Goal: Information Seeking & Learning: Learn about a topic

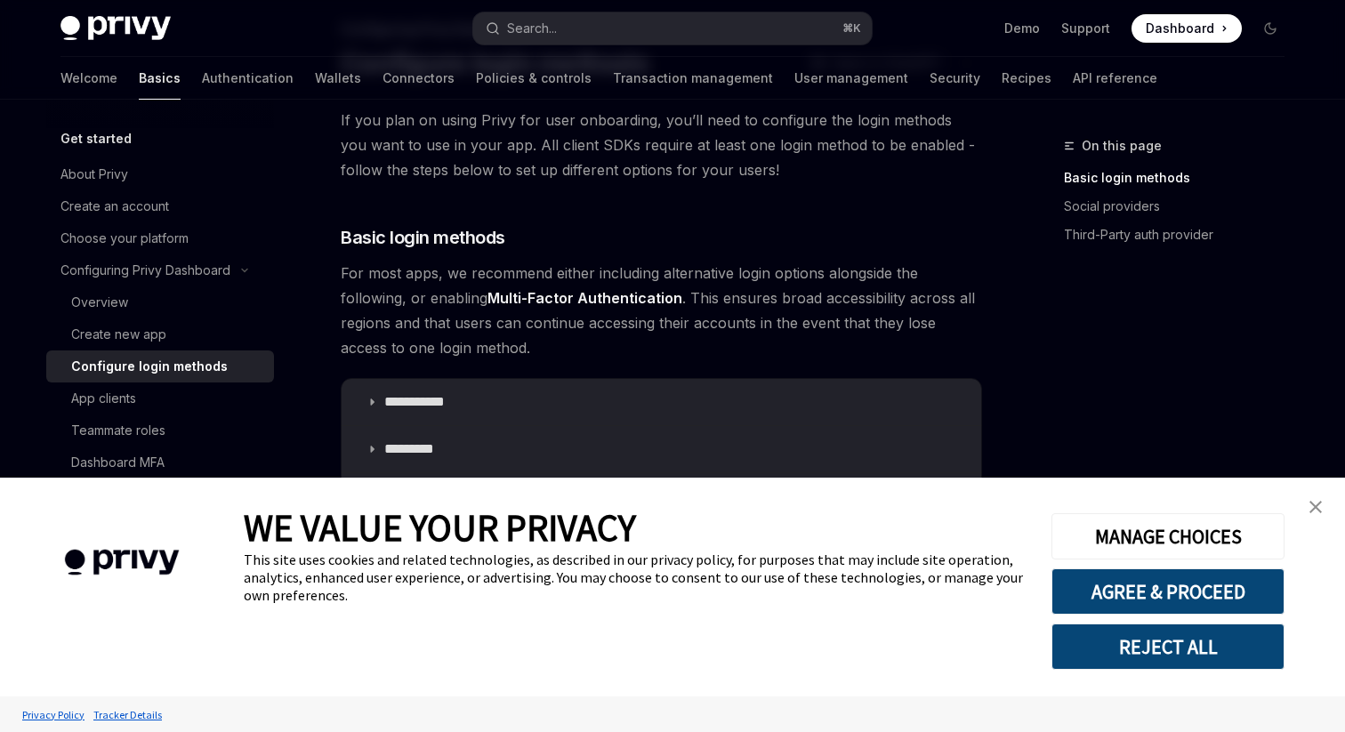
scroll to position [229, 0]
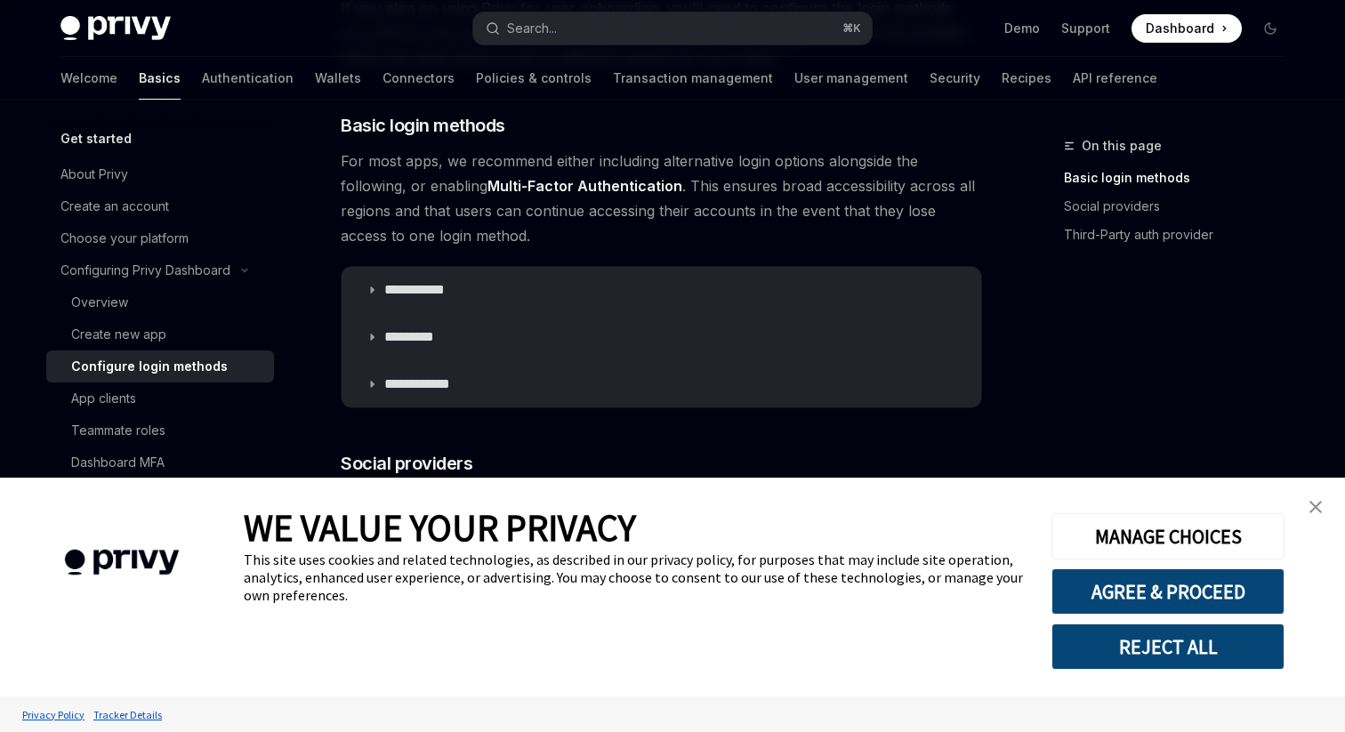
click at [1315, 500] on link "close banner" at bounding box center [1316, 507] width 36 height 36
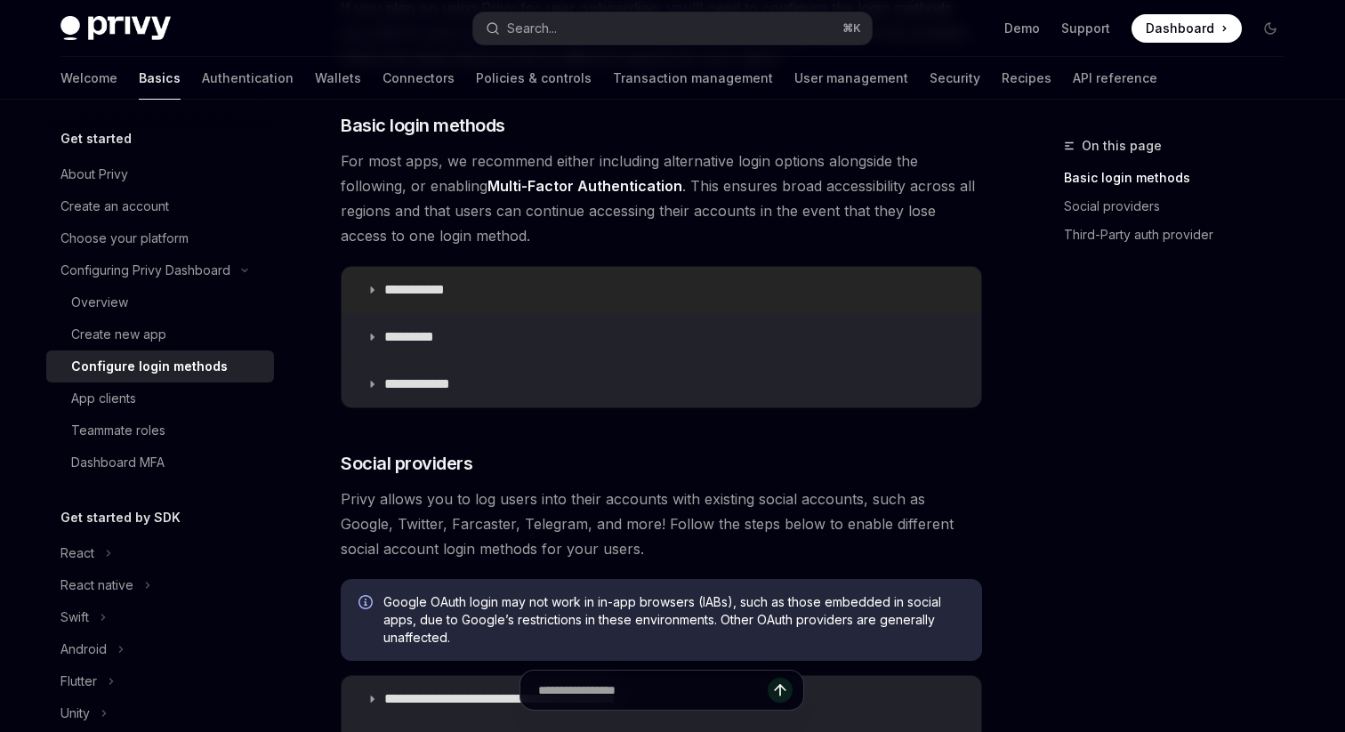
click at [369, 294] on icon at bounding box center [371, 290] width 11 height 11
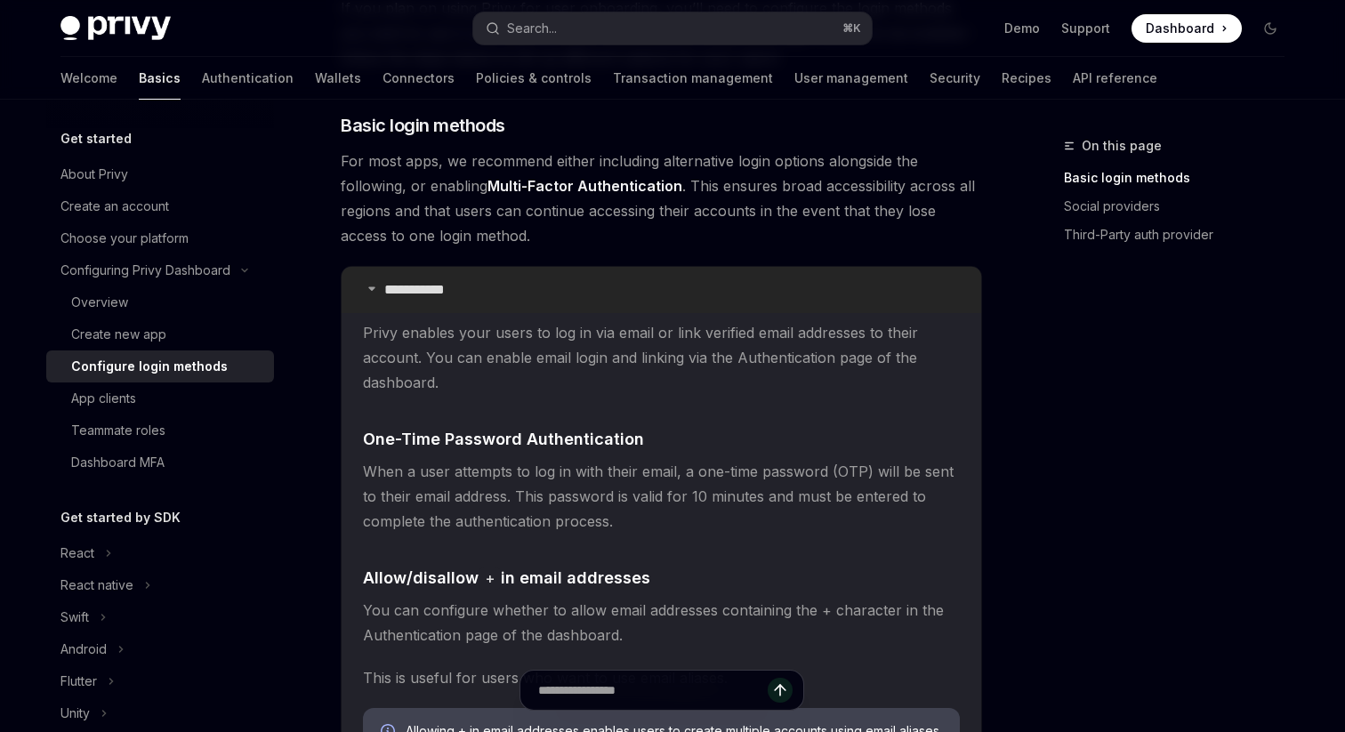
click at [369, 294] on summary "**********" at bounding box center [662, 290] width 640 height 46
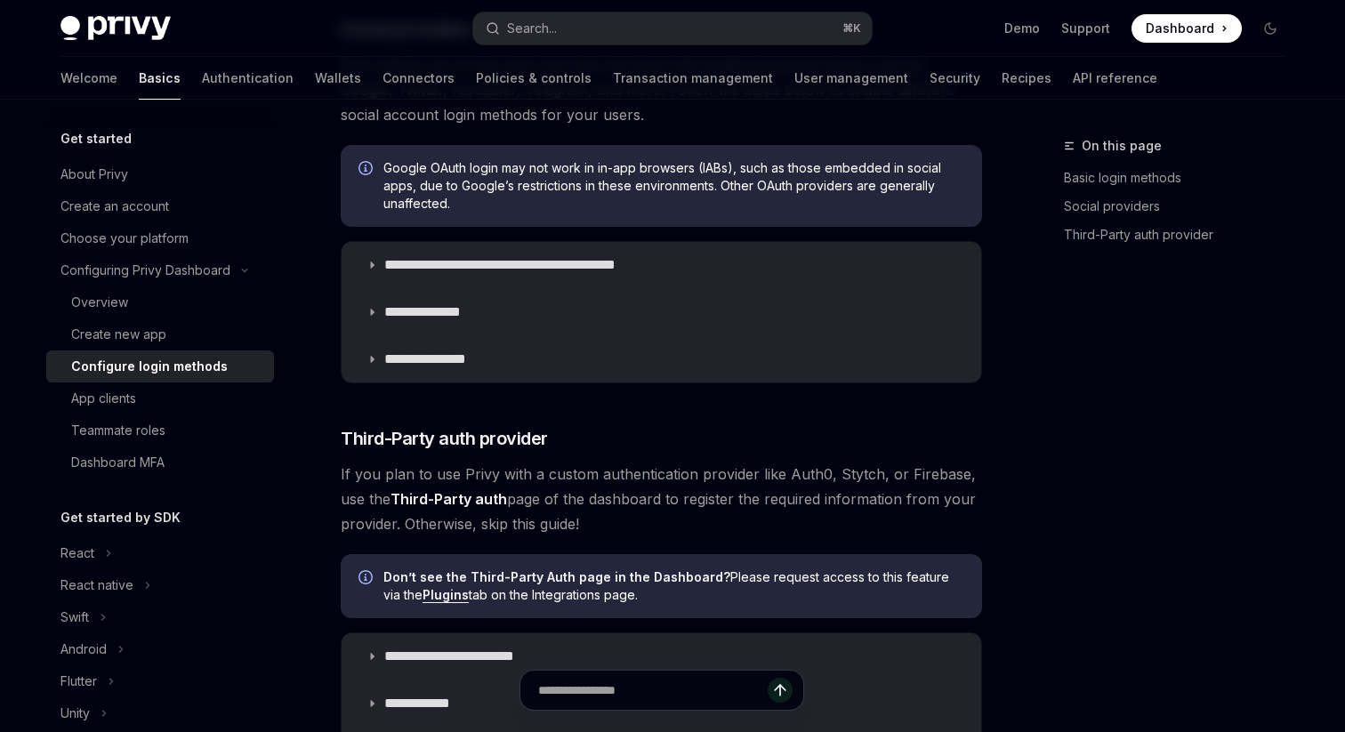
scroll to position [660, 0]
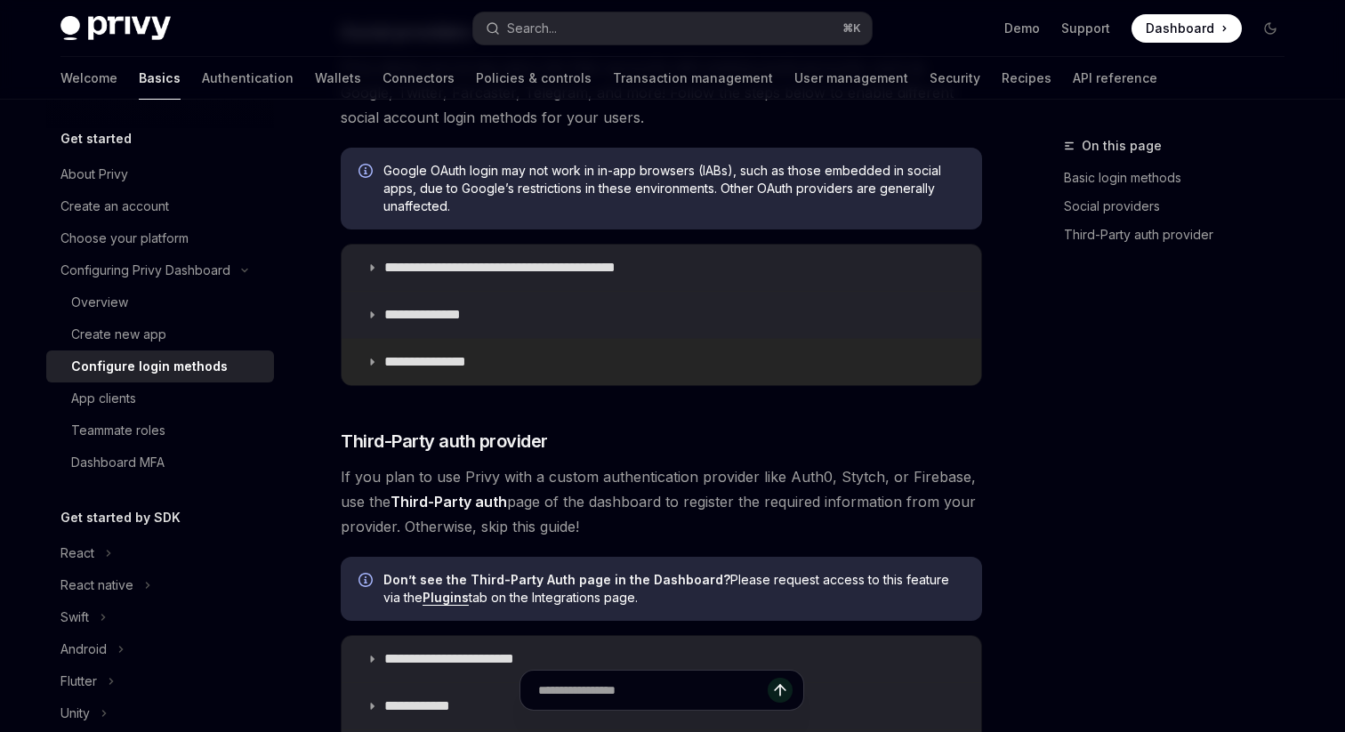
click at [381, 367] on summary "**********" at bounding box center [662, 362] width 640 height 46
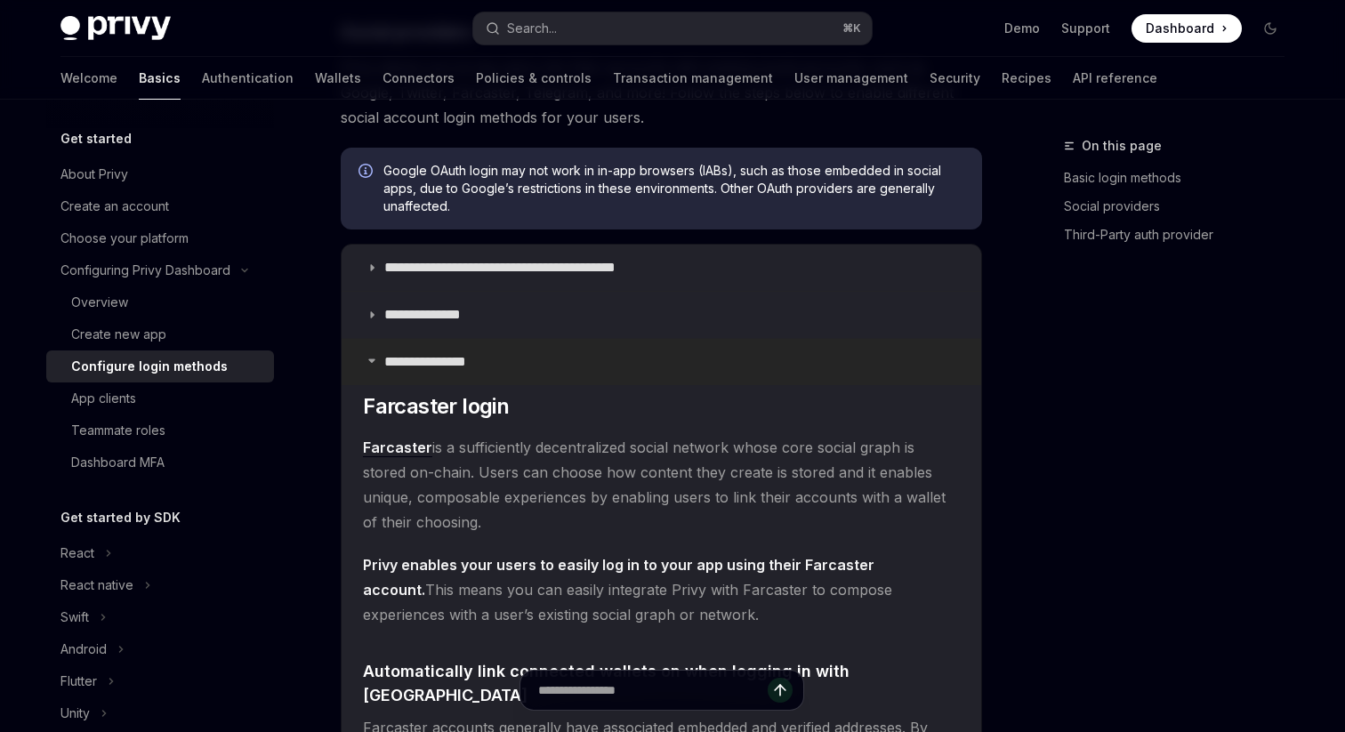
click at [381, 367] on summary "**********" at bounding box center [662, 362] width 640 height 46
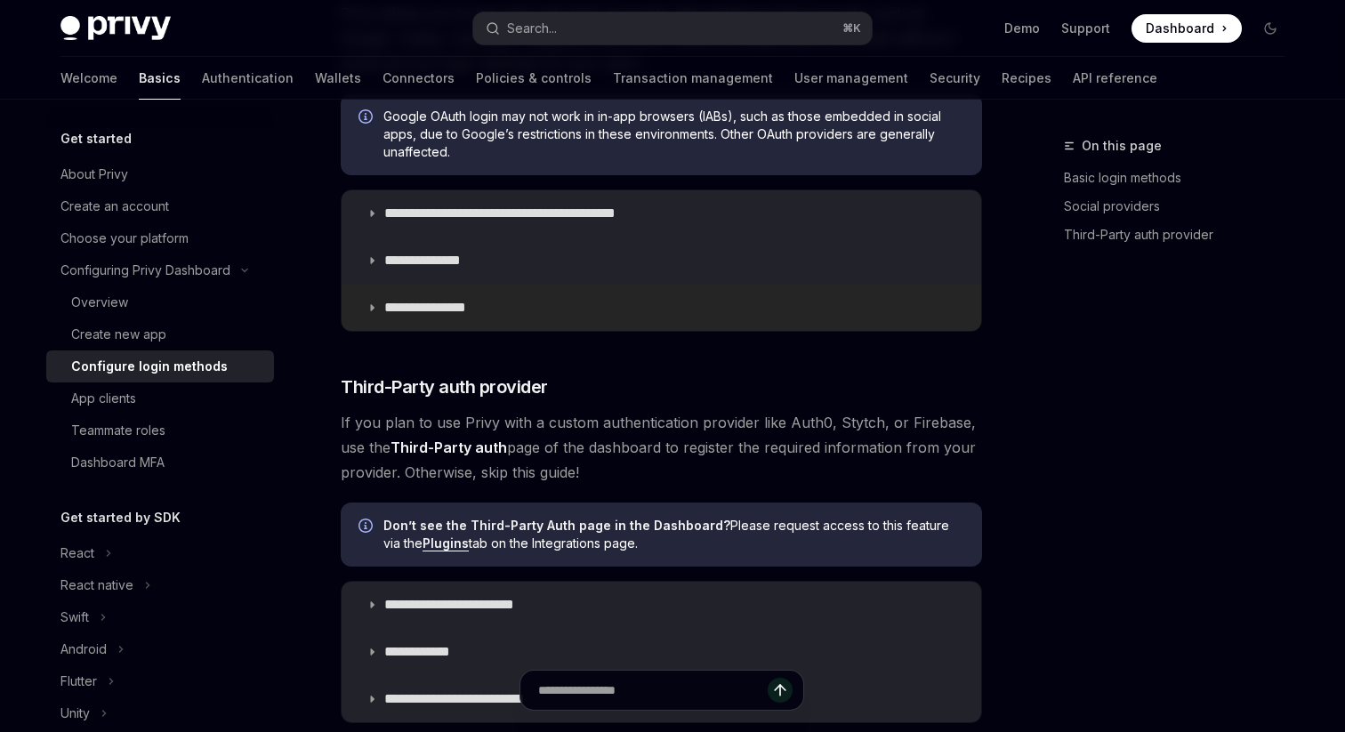
scroll to position [846, 0]
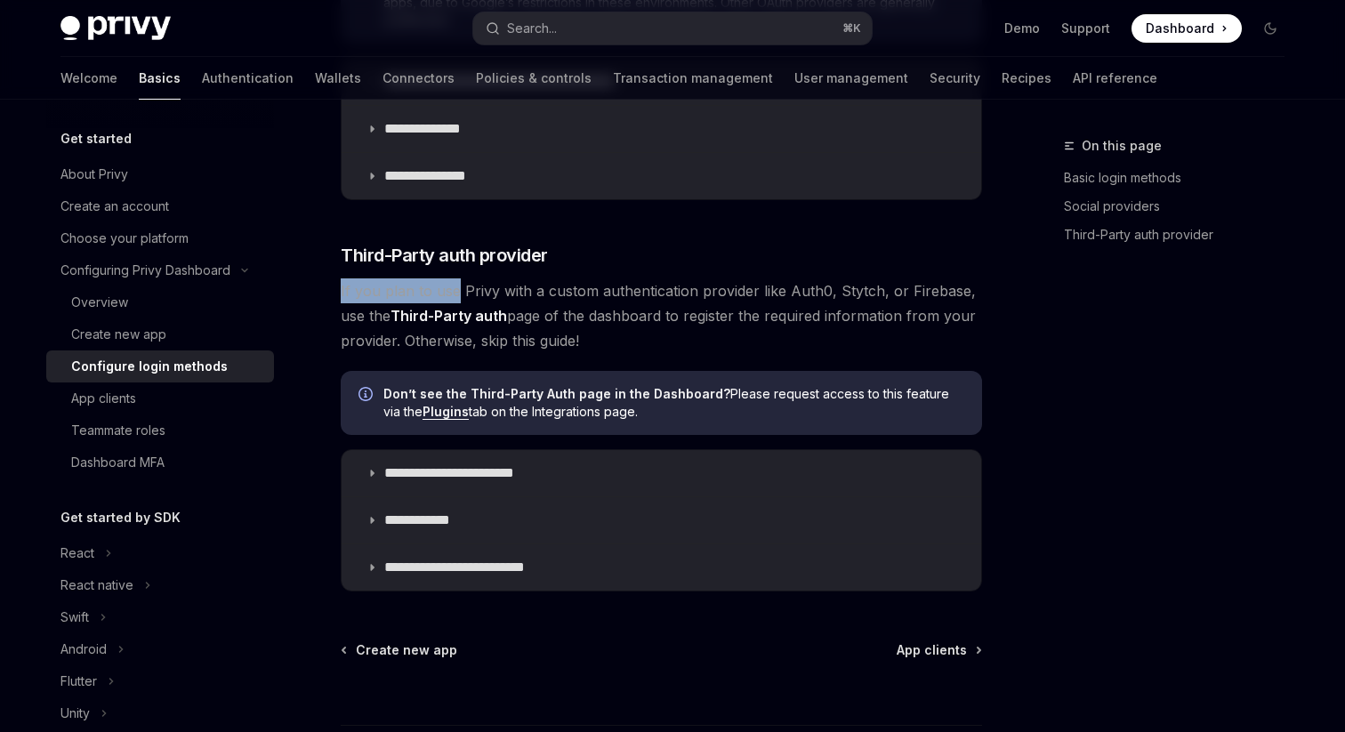
drag, startPoint x: 342, startPoint y: 289, endPoint x: 455, endPoint y: 295, distance: 114.0
click at [455, 295] on span "If you plan to use Privy with a custom authentication provider like Auth0, Styt…" at bounding box center [661, 315] width 641 height 75
drag, startPoint x: 455, startPoint y: 295, endPoint x: 532, endPoint y: 295, distance: 76.5
click at [532, 295] on span "If you plan to use Privy with a custom authentication provider like Auth0, Styt…" at bounding box center [661, 315] width 641 height 75
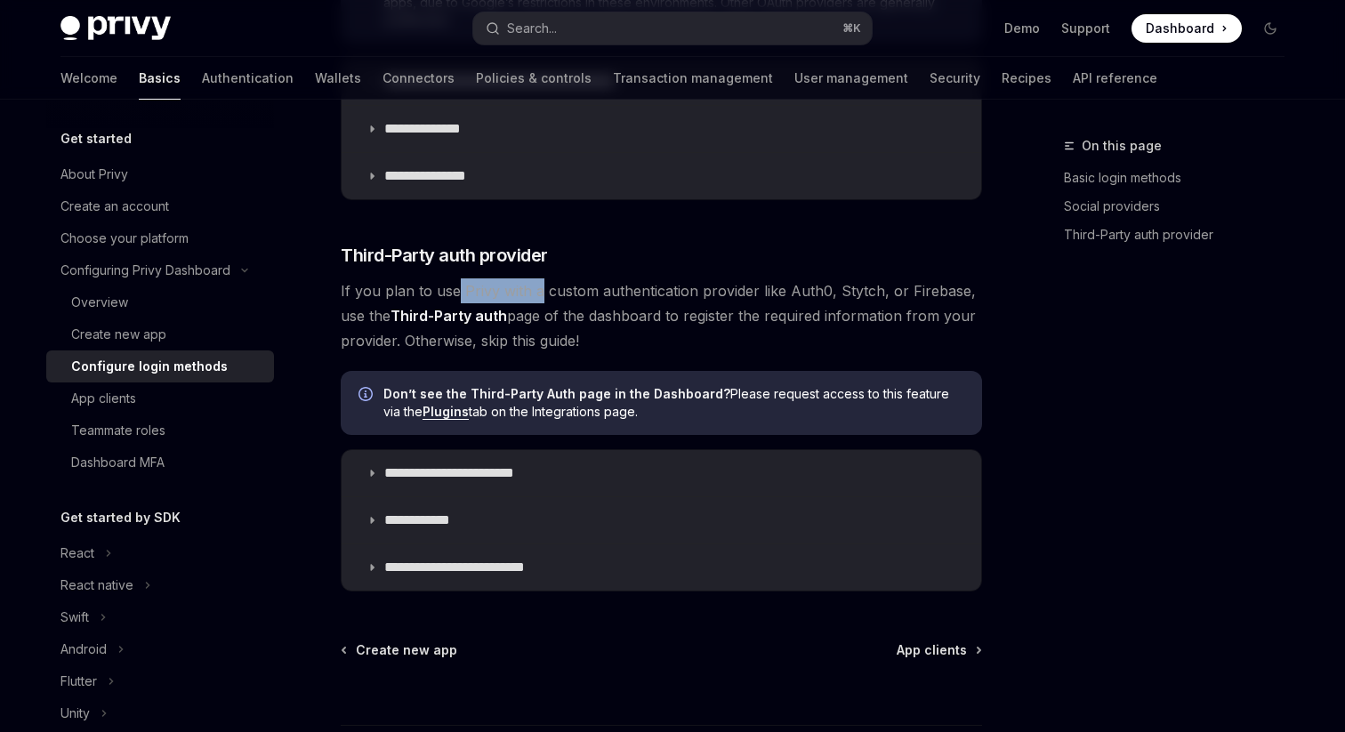
click at [532, 295] on span "If you plan to use Privy with a custom authentication provider like Auth0, Styt…" at bounding box center [661, 315] width 641 height 75
click at [473, 474] on p "**********" at bounding box center [466, 473] width 164 height 18
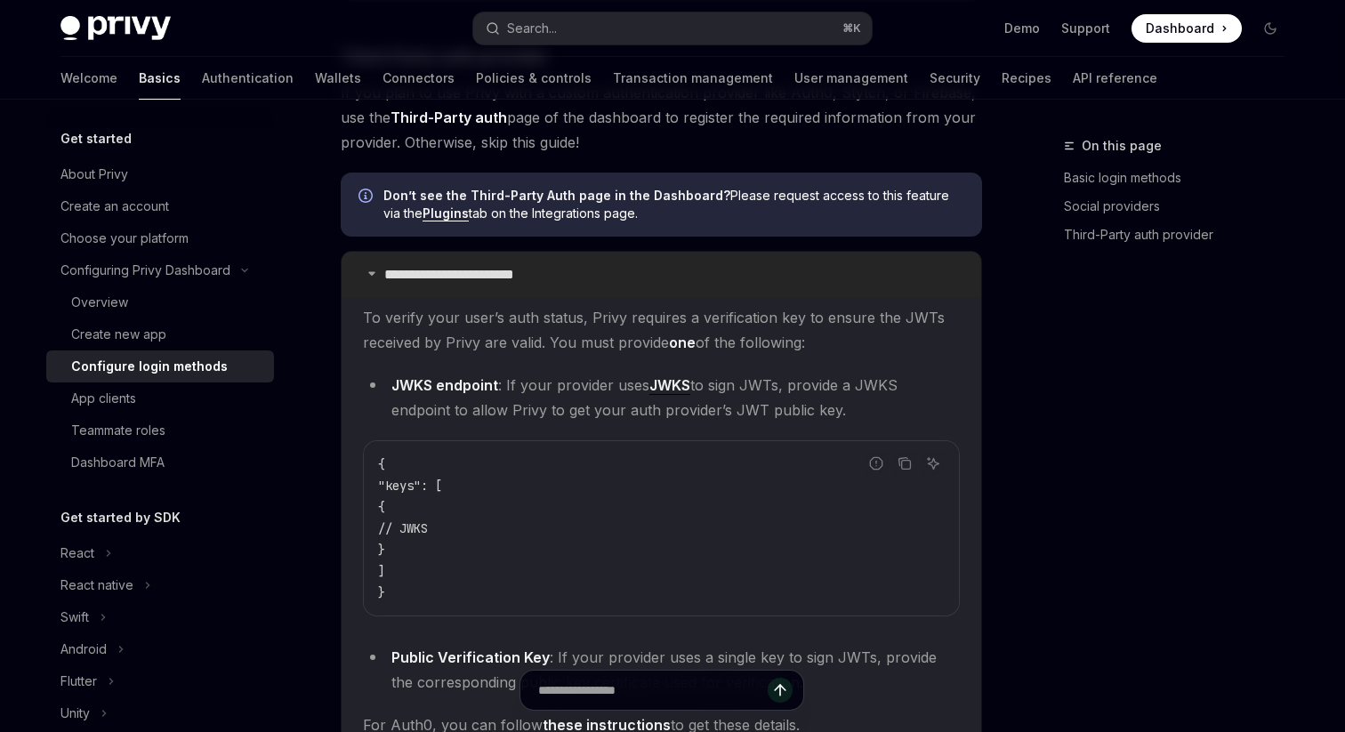
scroll to position [1266, 0]
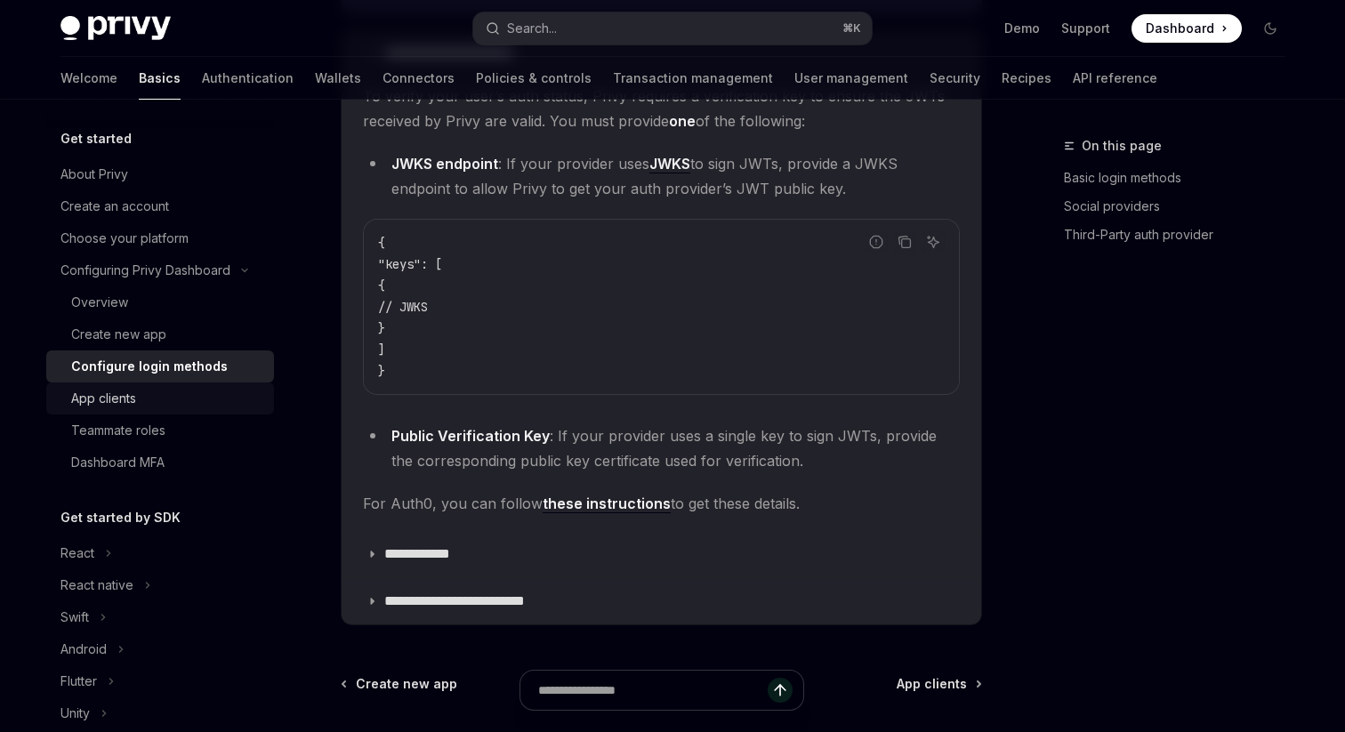
click at [164, 389] on div "App clients" at bounding box center [167, 398] width 192 height 21
type textarea "*"
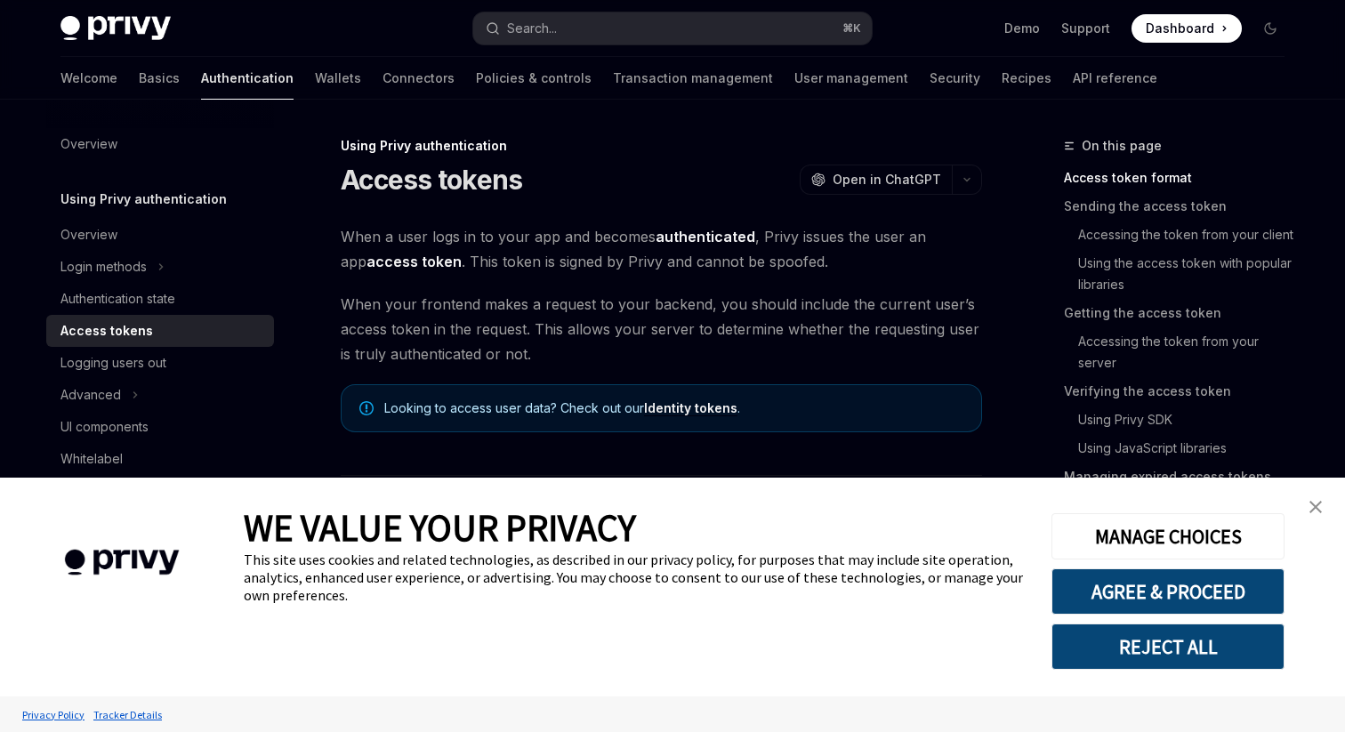
click at [1318, 497] on link "close banner" at bounding box center [1316, 507] width 36 height 36
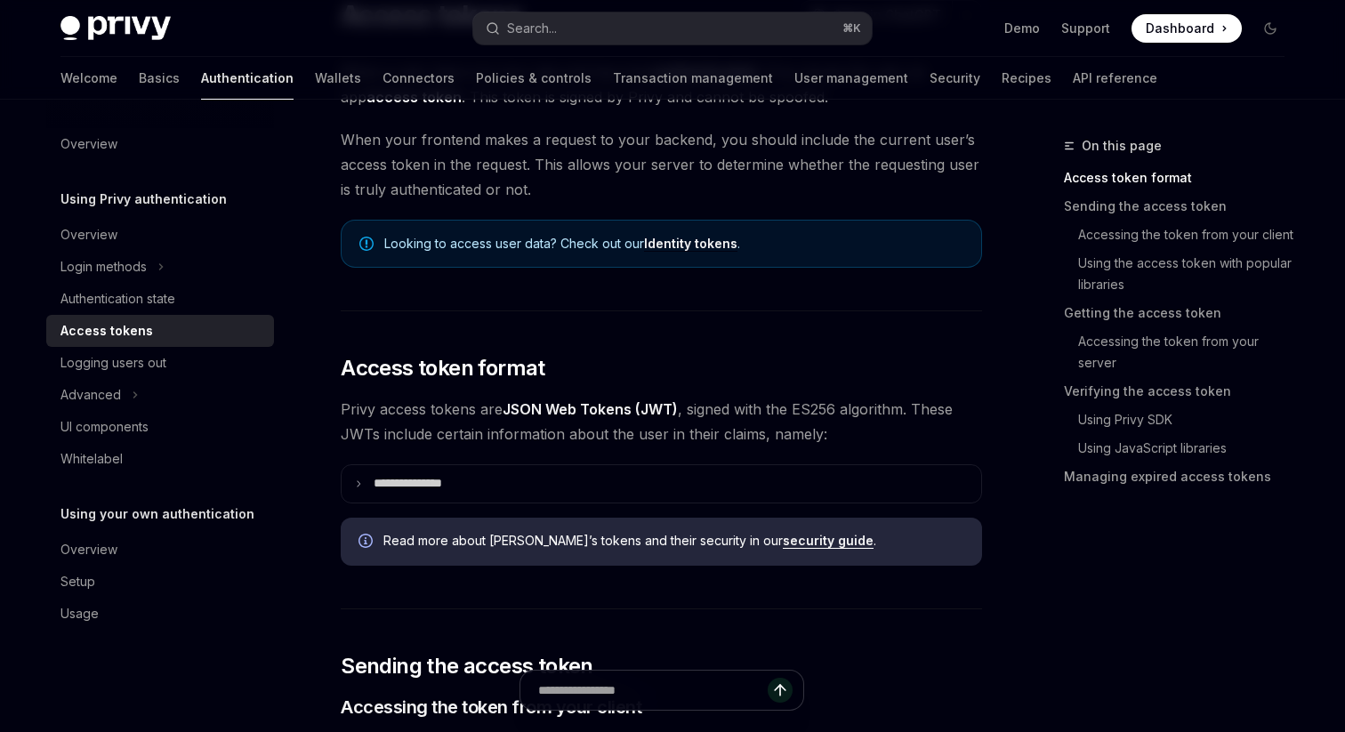
scroll to position [171, 0]
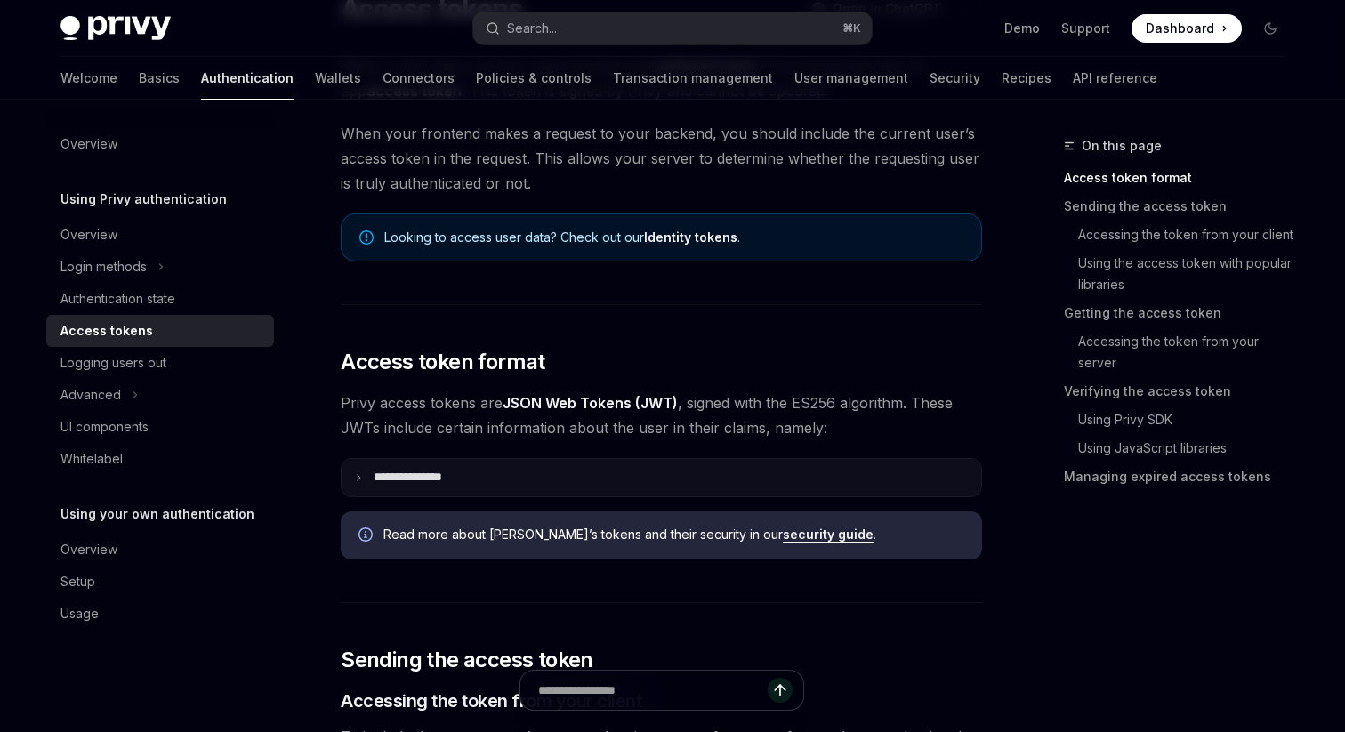
click at [440, 472] on p "**********" at bounding box center [422, 478] width 97 height 16
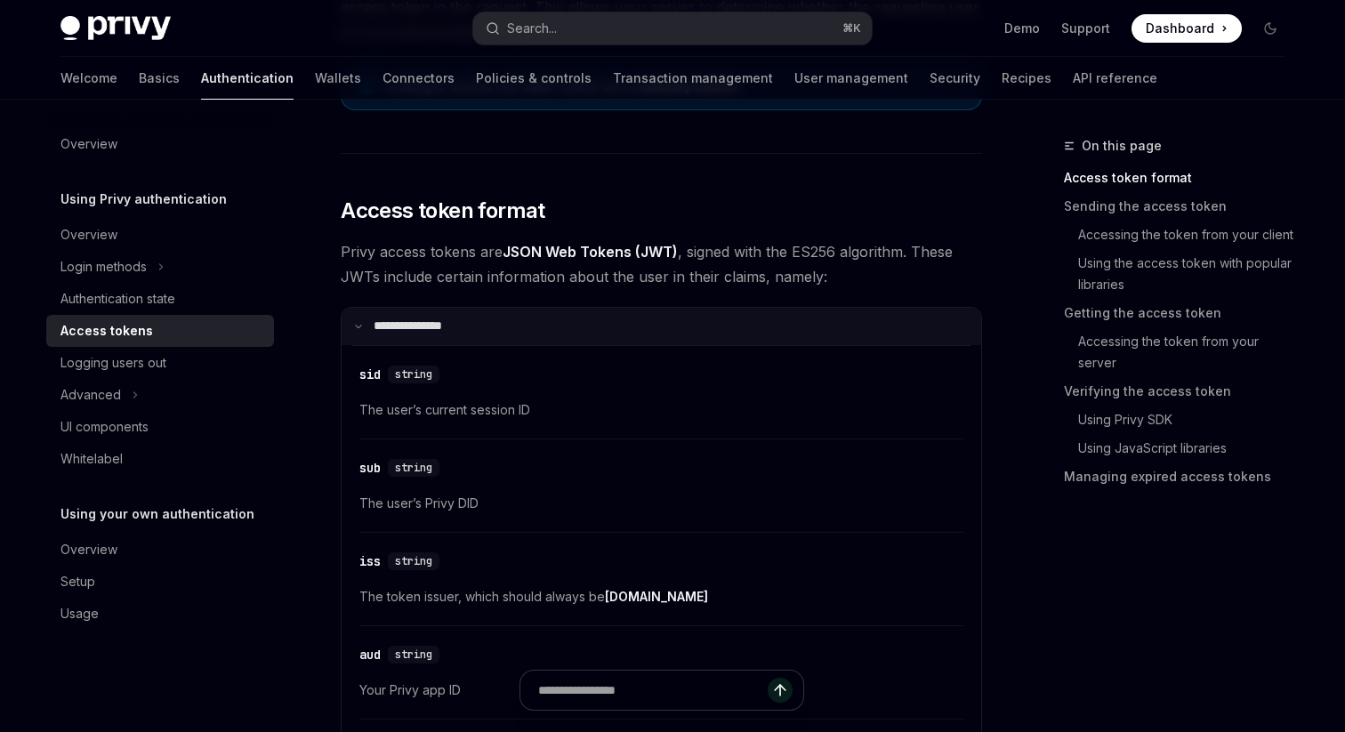
scroll to position [324, 0]
click at [444, 326] on p "**********" at bounding box center [419, 325] width 91 height 16
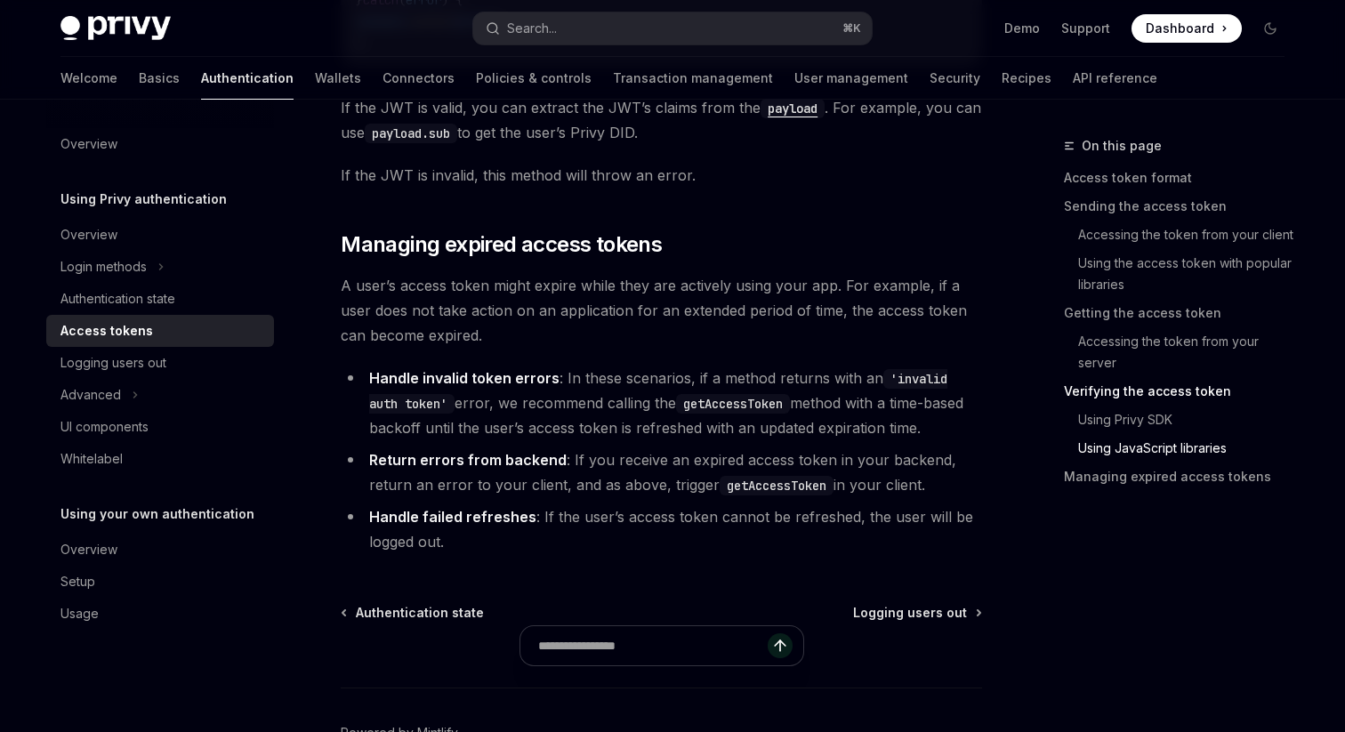
scroll to position [4771, 0]
click at [125, 401] on div "Advanced" at bounding box center [160, 395] width 228 height 32
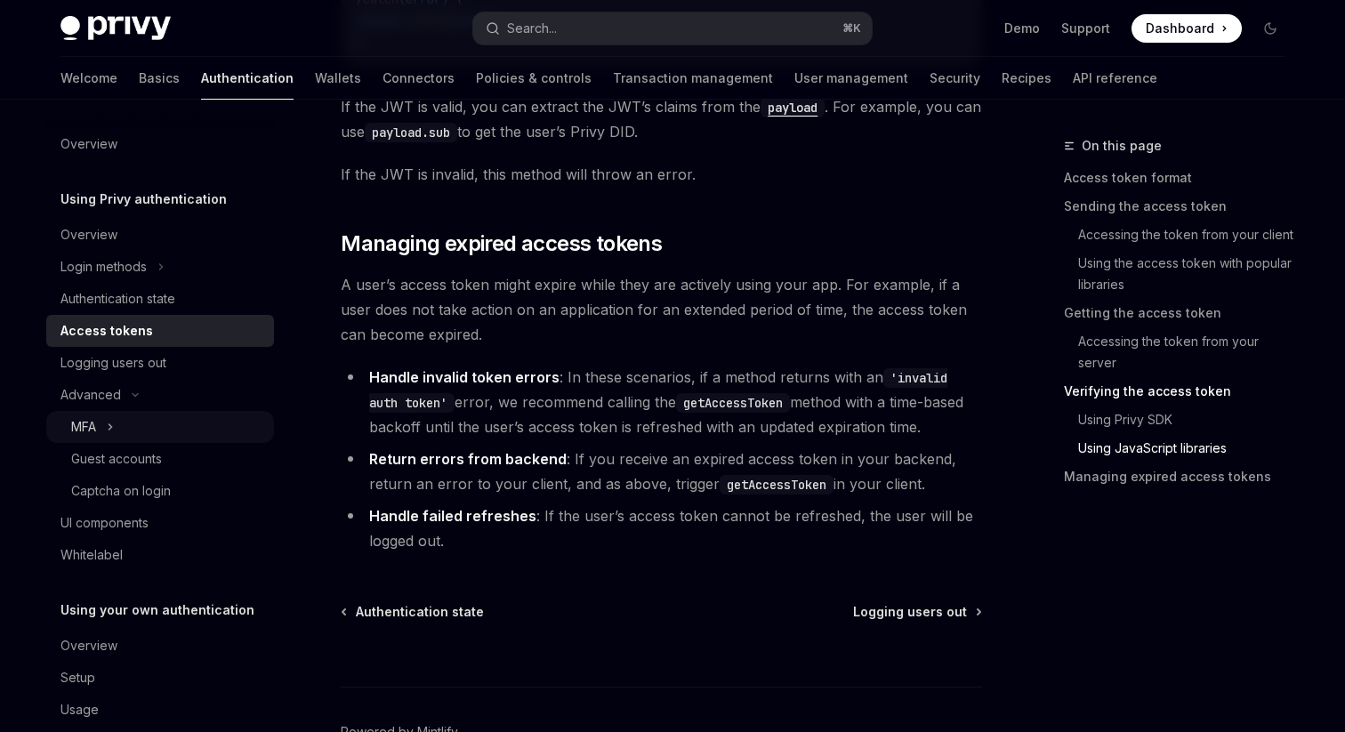
click at [128, 431] on div "MFA" at bounding box center [160, 427] width 228 height 32
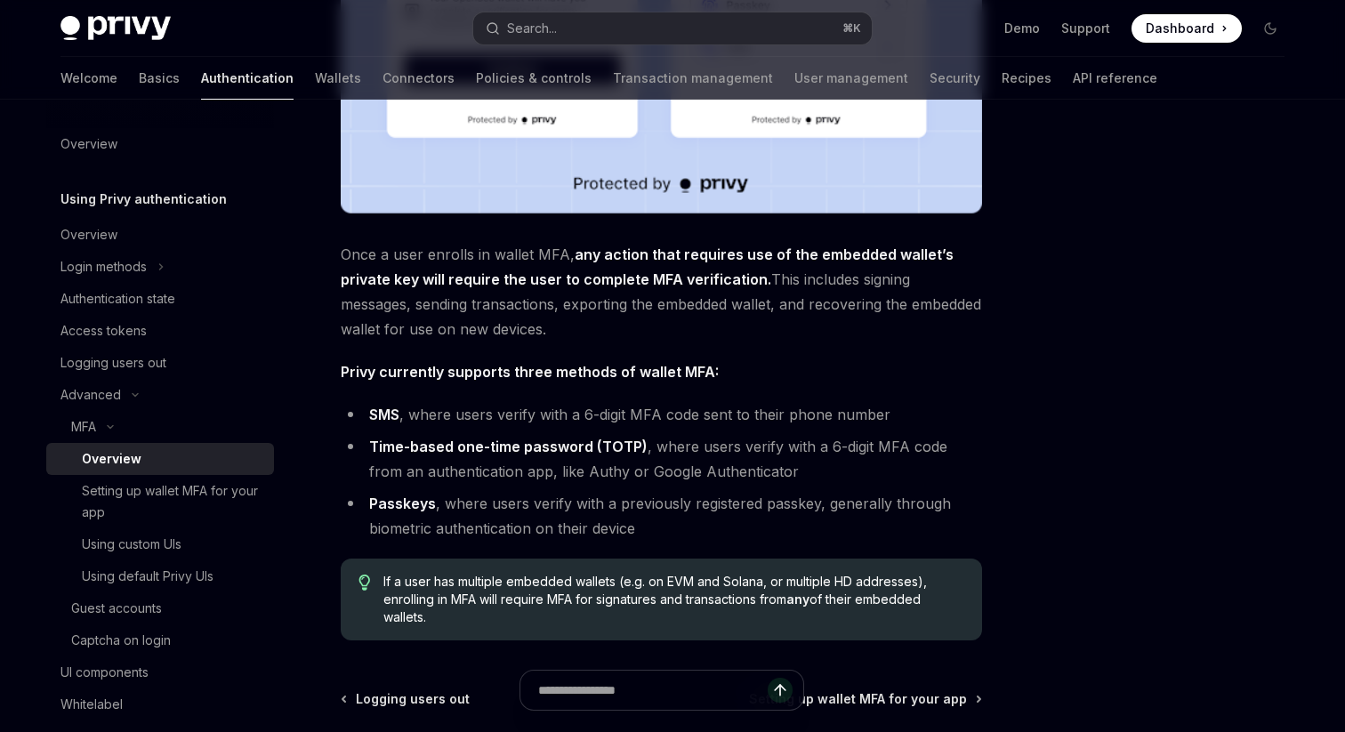
scroll to position [768, 0]
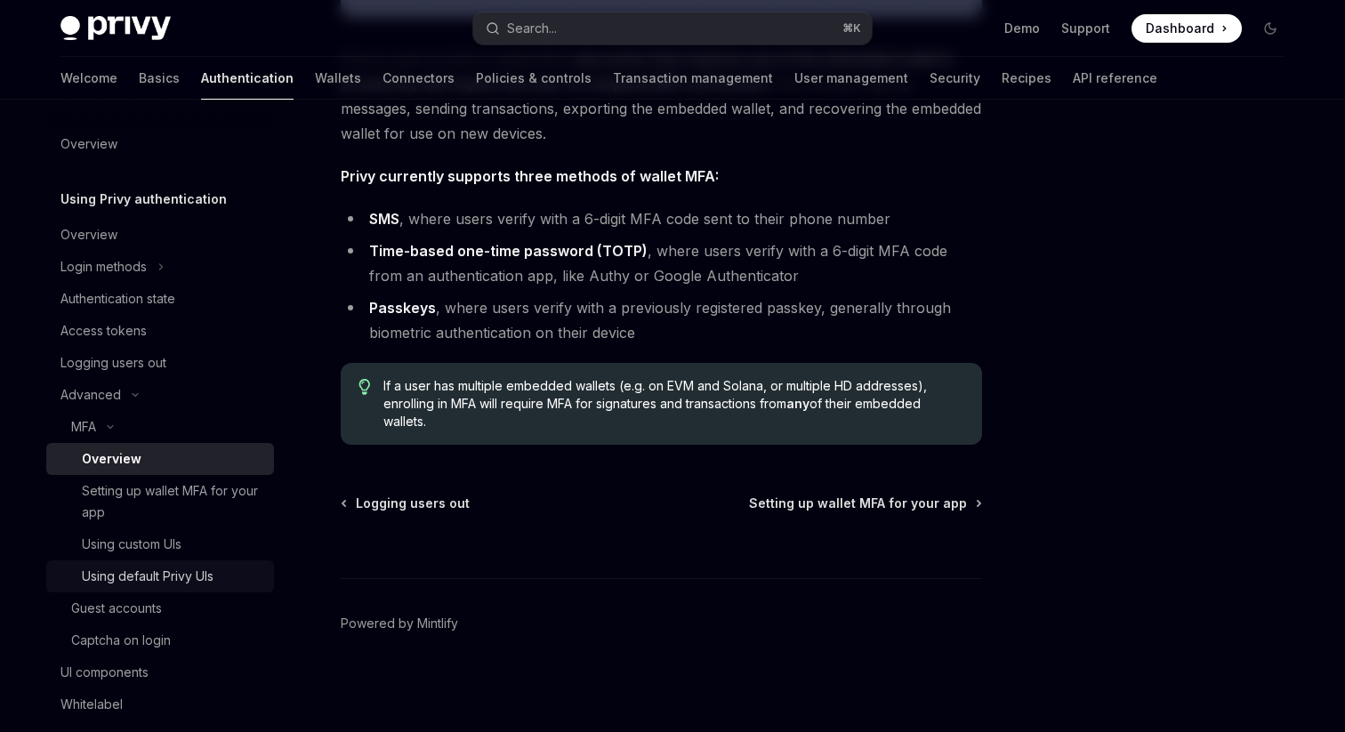
click at [184, 580] on div "Using default Privy UIs" at bounding box center [148, 576] width 132 height 21
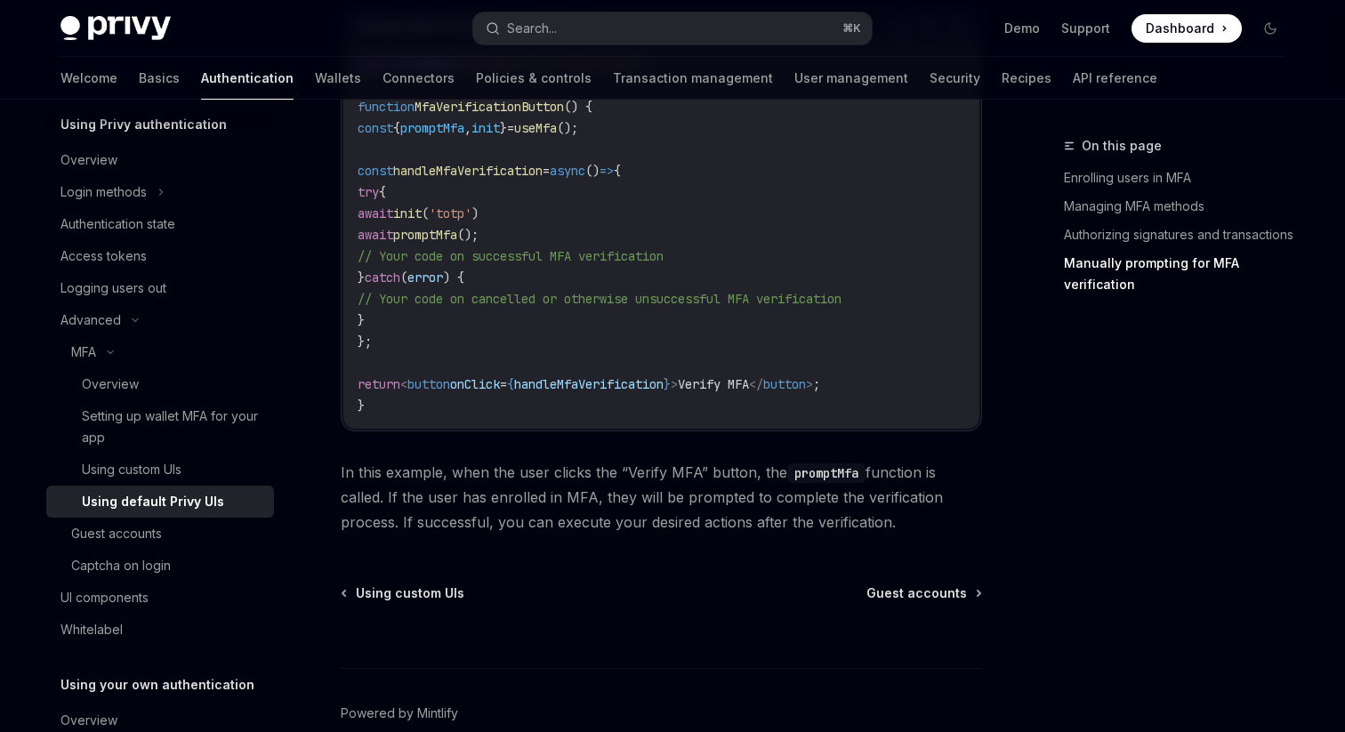
scroll to position [175, 0]
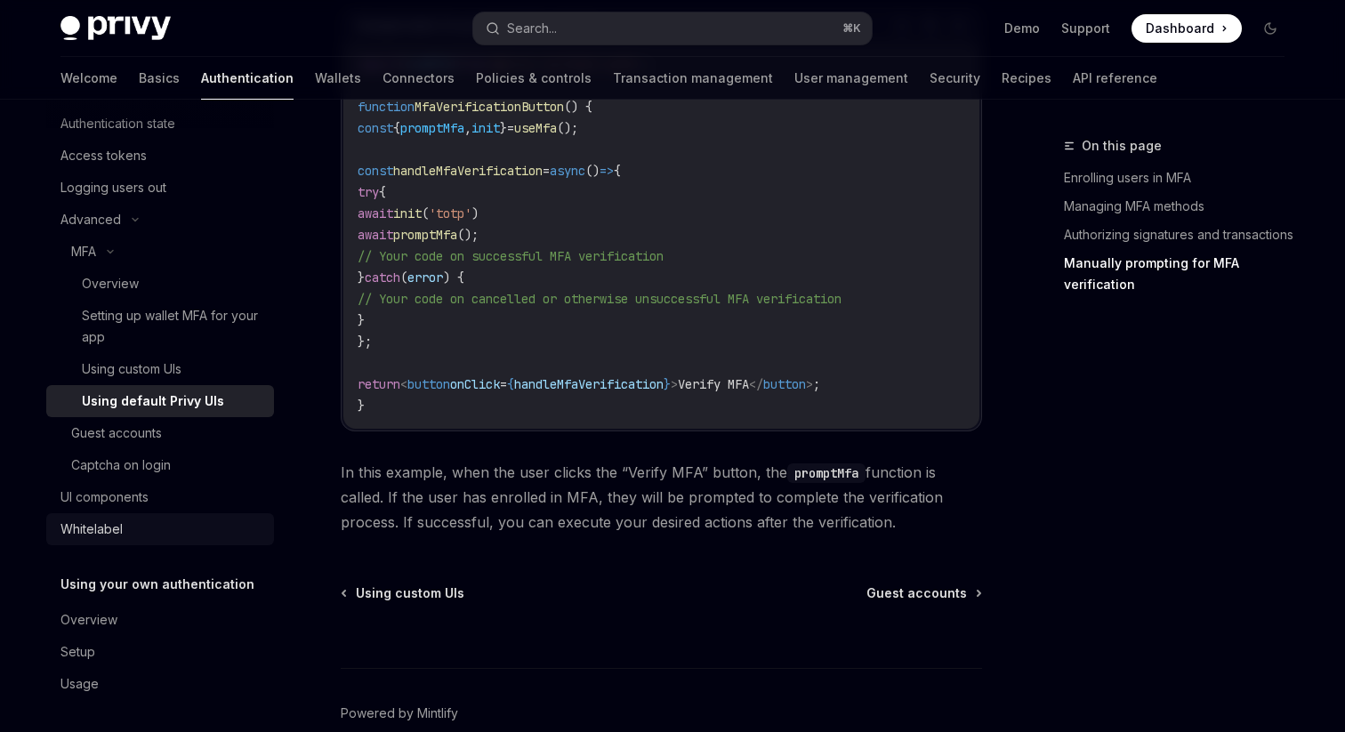
click at [167, 543] on link "Whitelabel" at bounding box center [160, 529] width 228 height 32
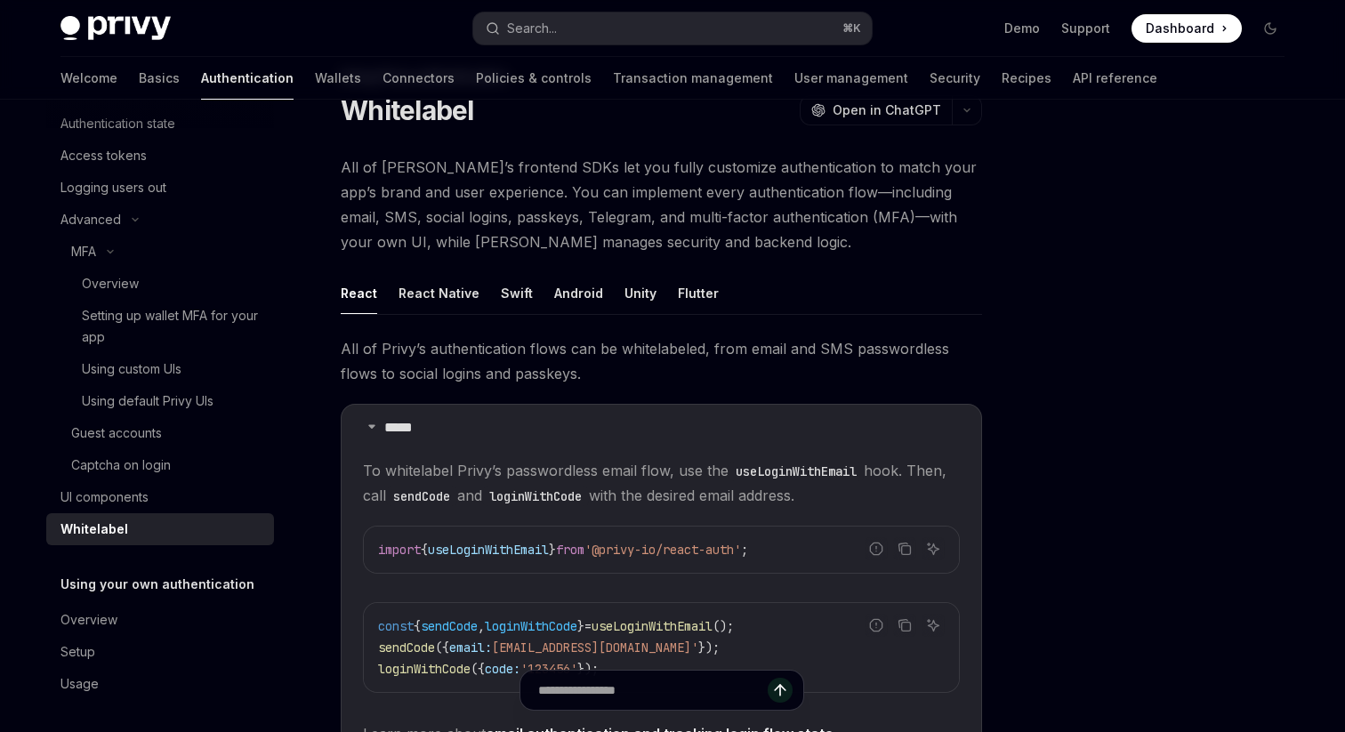
scroll to position [63, 0]
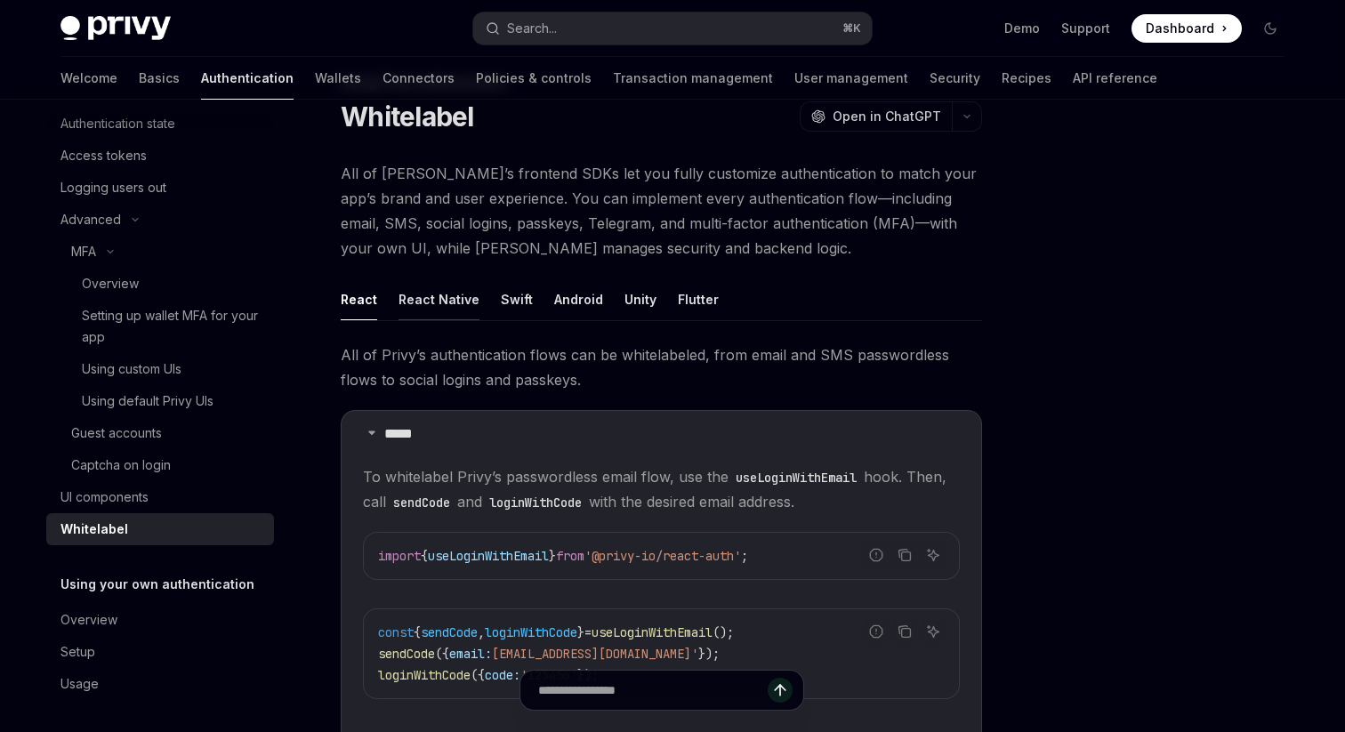
click at [447, 294] on button "React Native" at bounding box center [438, 299] width 81 height 42
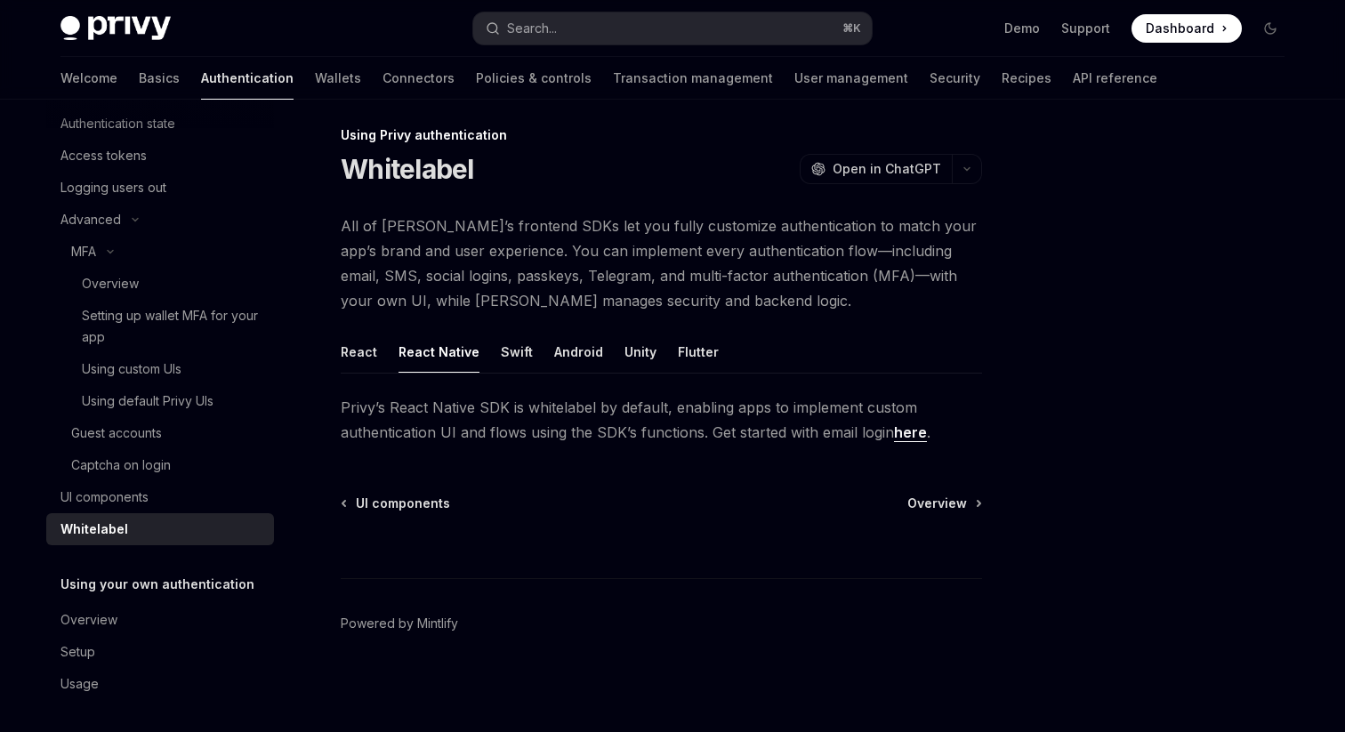
scroll to position [11, 0]
click at [370, 350] on button "React" at bounding box center [359, 352] width 36 height 42
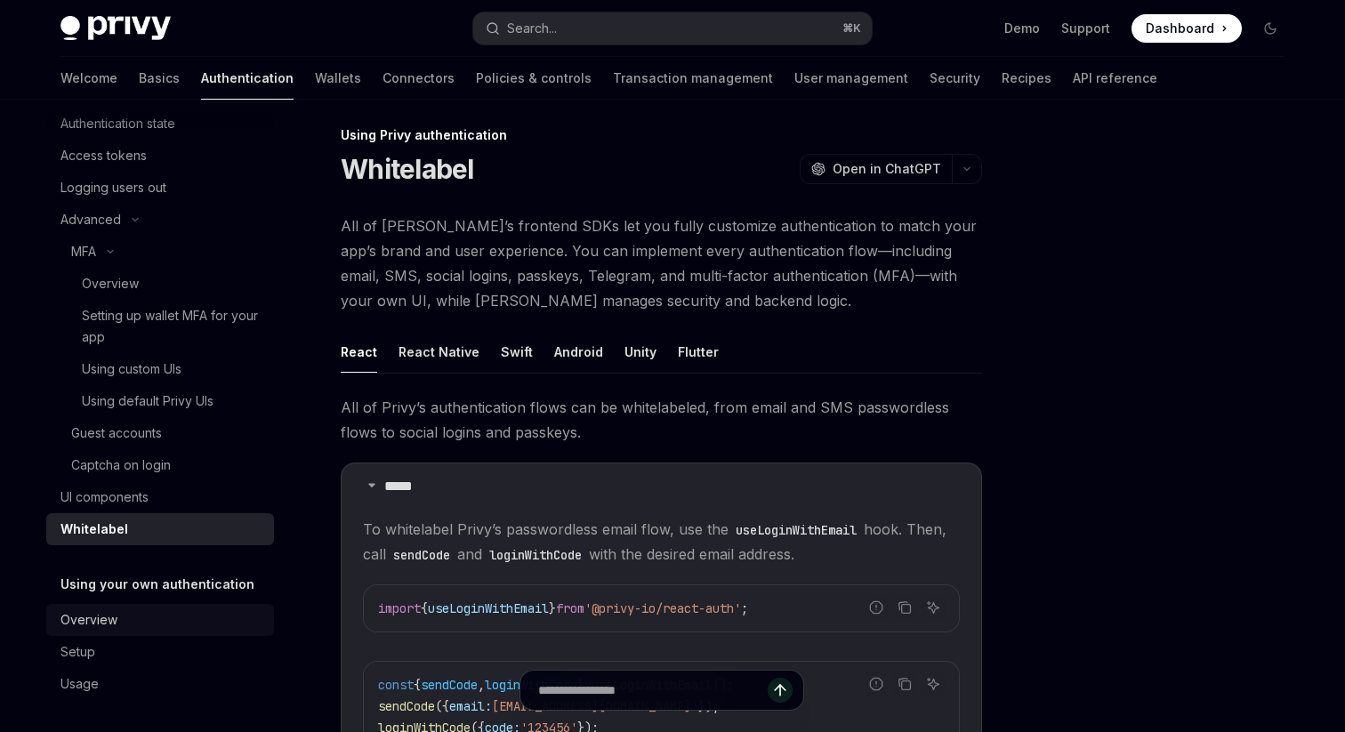
scroll to position [179, 0]
click at [197, 621] on div "Overview" at bounding box center [161, 616] width 203 height 21
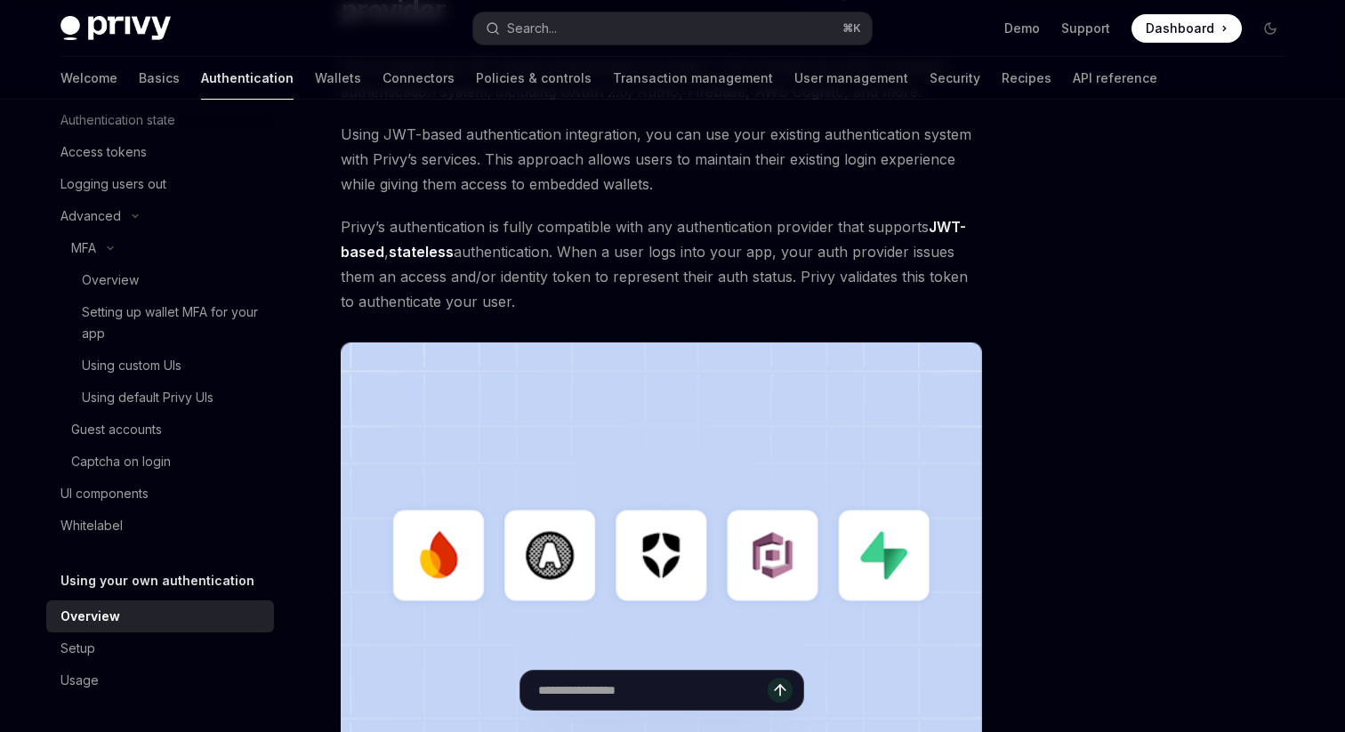
scroll to position [227, 0]
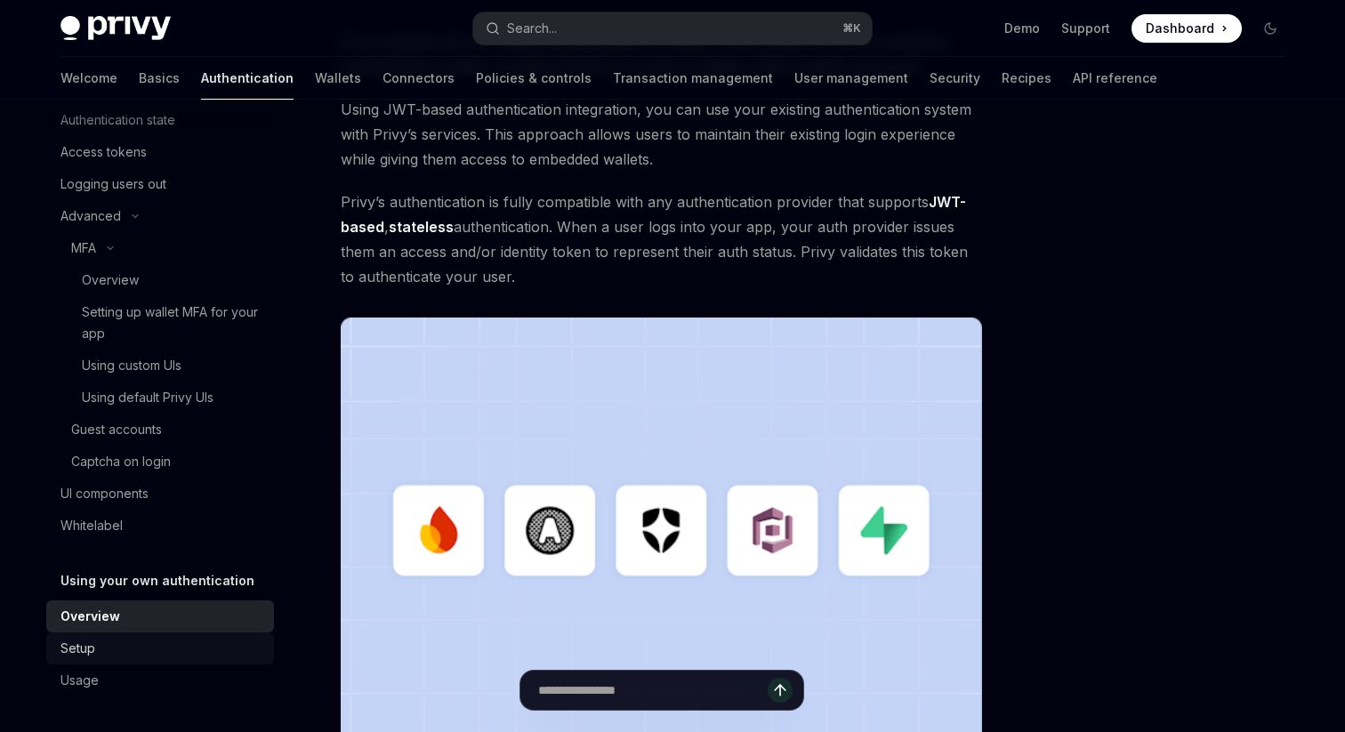
click at [200, 634] on link "Setup" at bounding box center [160, 648] width 228 height 32
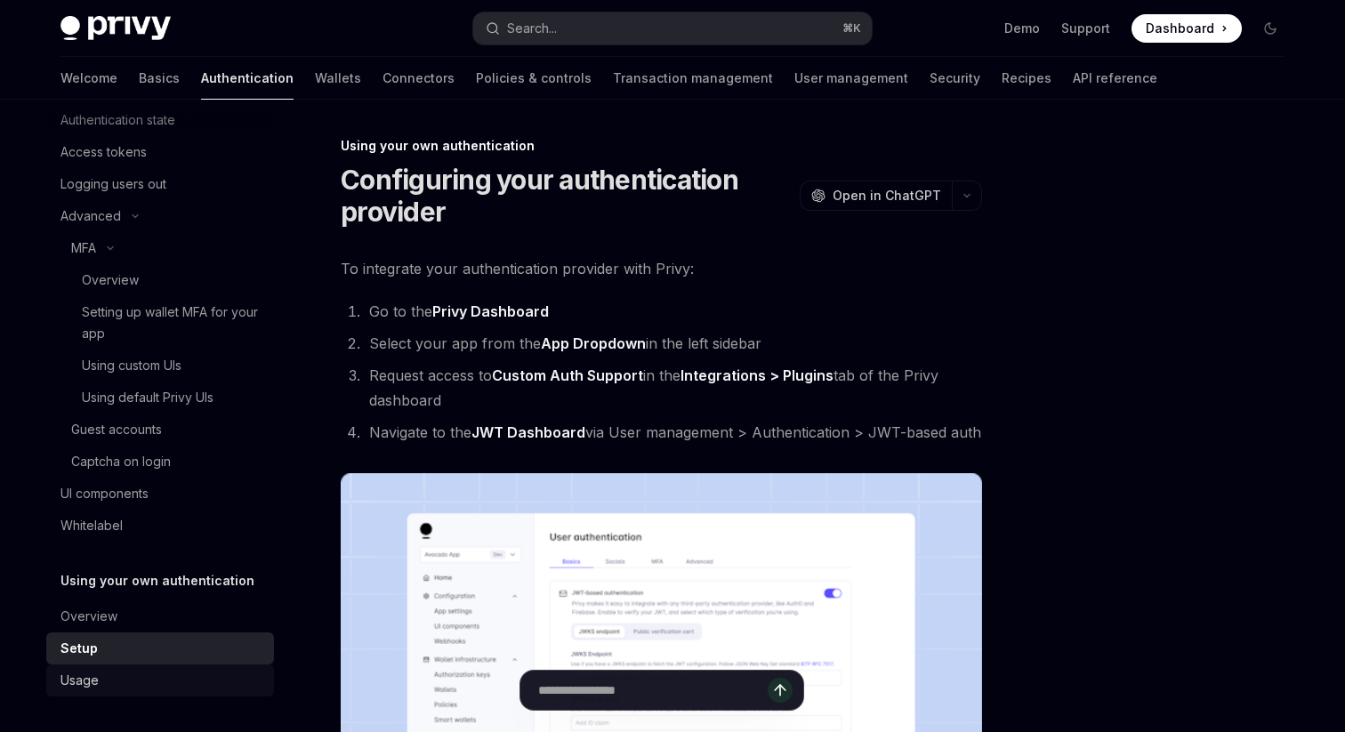
click at [208, 693] on link "Usage" at bounding box center [160, 680] width 228 height 32
type textarea "*"
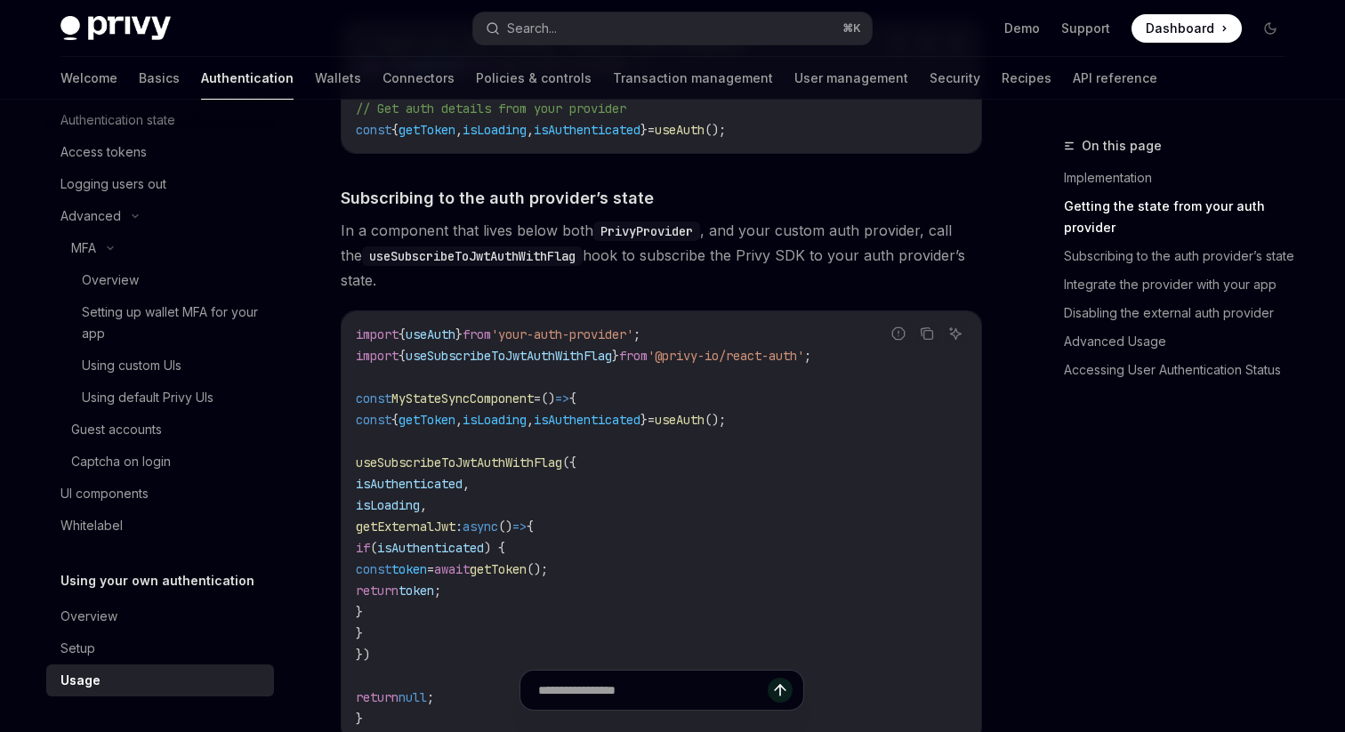
scroll to position [564, 0]
